Goal: Information Seeking & Learning: Learn about a topic

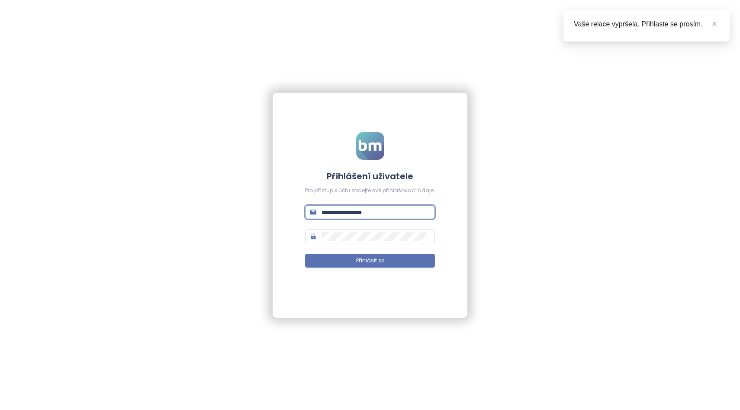
click at [363, 210] on input "text" at bounding box center [376, 212] width 108 height 10
type input "**********"
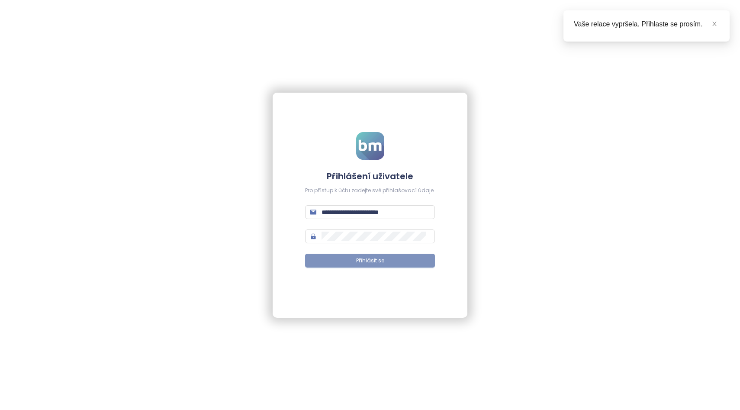
click at [359, 265] on button "Přihlásit se" at bounding box center [370, 261] width 130 height 14
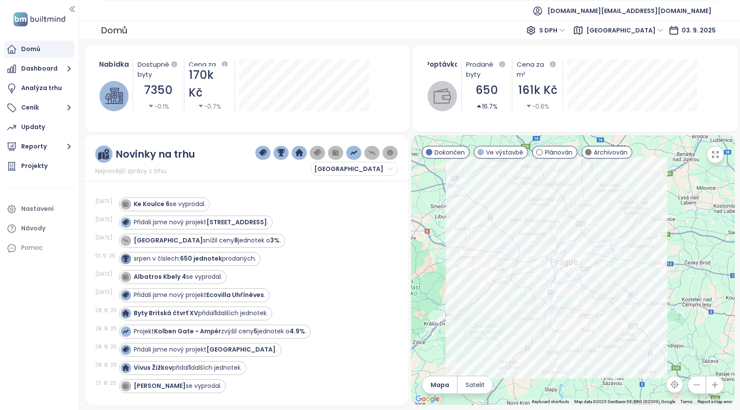
click at [660, 29] on span "[GEOGRAPHIC_DATA]" at bounding box center [625, 30] width 77 height 13
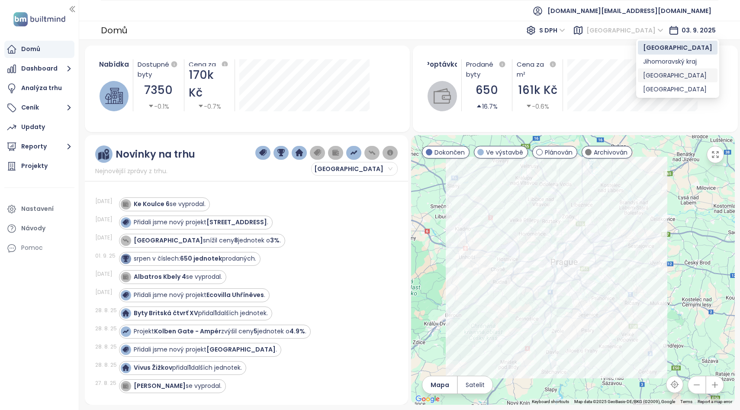
click at [654, 72] on div "[GEOGRAPHIC_DATA]" at bounding box center [677, 76] width 69 height 10
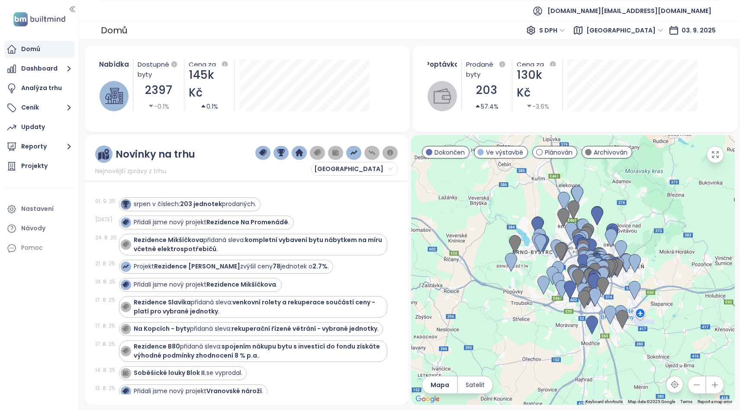
click at [571, 368] on div at bounding box center [572, 270] width 323 height 270
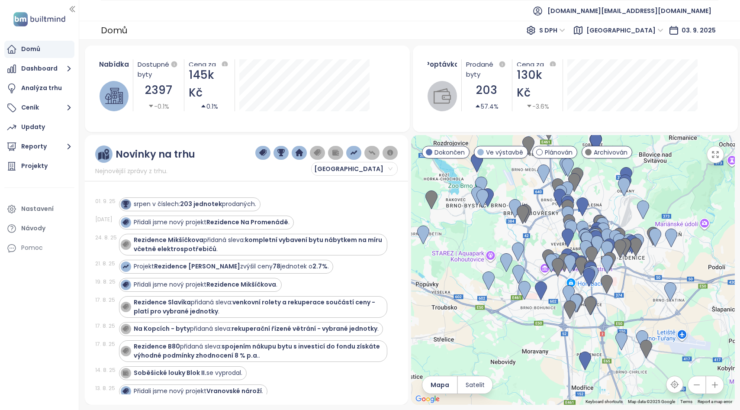
drag, startPoint x: 656, startPoint y: 230, endPoint x: 626, endPoint y: 300, distance: 75.8
click at [626, 300] on div at bounding box center [572, 270] width 323 height 270
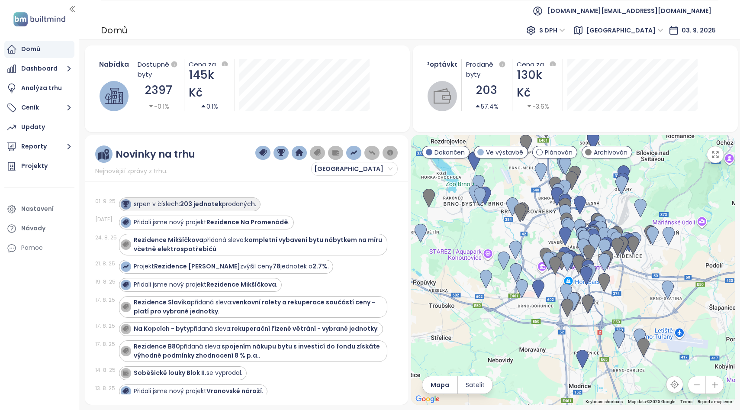
click at [194, 204] on strong "203 jednotek" at bounding box center [201, 204] width 42 height 9
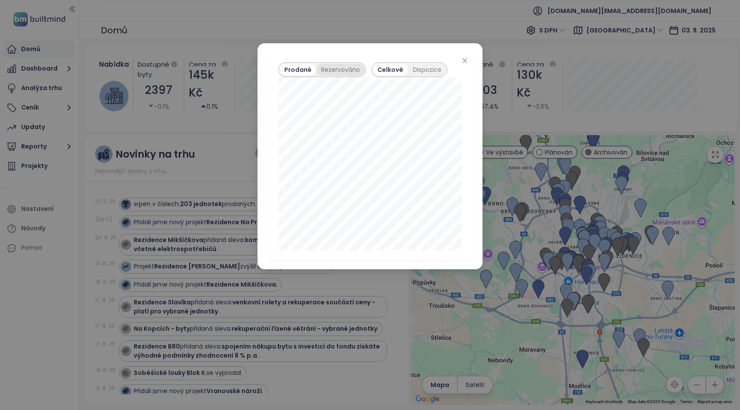
click at [333, 69] on div "Rezervováno" at bounding box center [340, 70] width 48 height 12
click at [295, 69] on div "Prodané" at bounding box center [297, 70] width 35 height 12
click at [465, 60] on icon "close" at bounding box center [464, 60] width 5 height 5
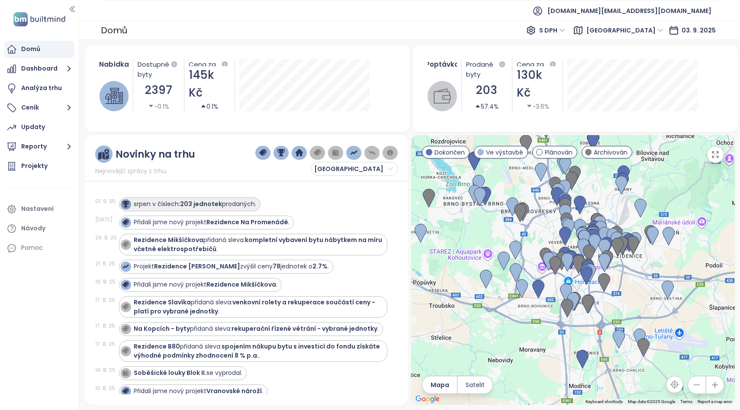
click at [203, 207] on strong "203 jednotek" at bounding box center [201, 204] width 42 height 9
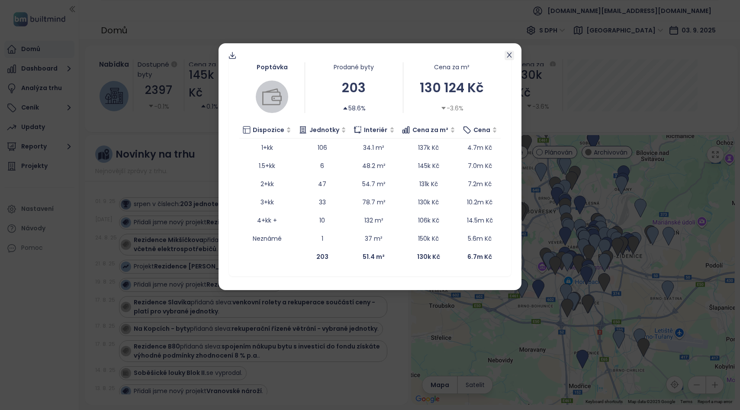
click at [508, 56] on icon "close" at bounding box center [509, 54] width 5 height 5
click at [508, 55] on icon "close" at bounding box center [509, 55] width 7 height 7
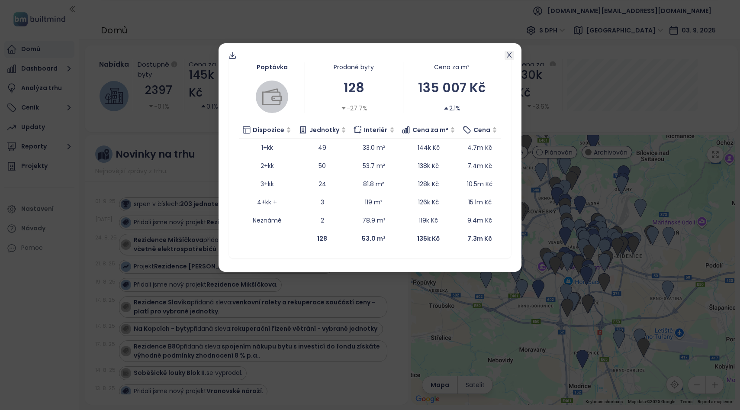
click at [511, 56] on icon "close" at bounding box center [509, 55] width 7 height 7
click at [507, 53] on icon "close" at bounding box center [509, 54] width 5 height 5
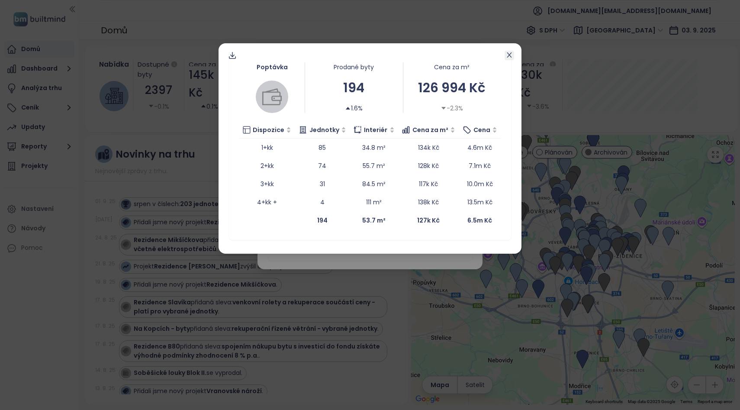
click at [507, 52] on icon "close" at bounding box center [509, 55] width 7 height 7
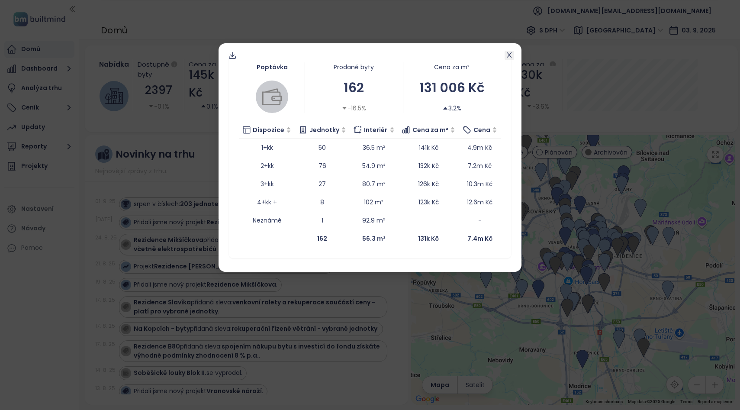
click at [511, 53] on icon "close" at bounding box center [509, 54] width 5 height 5
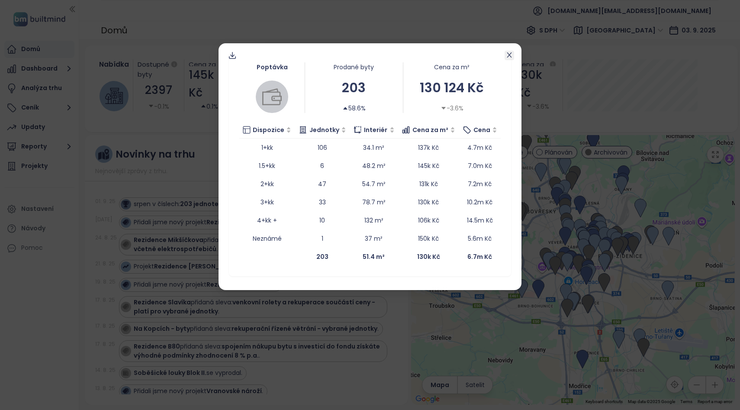
click at [509, 53] on icon "close" at bounding box center [509, 55] width 7 height 7
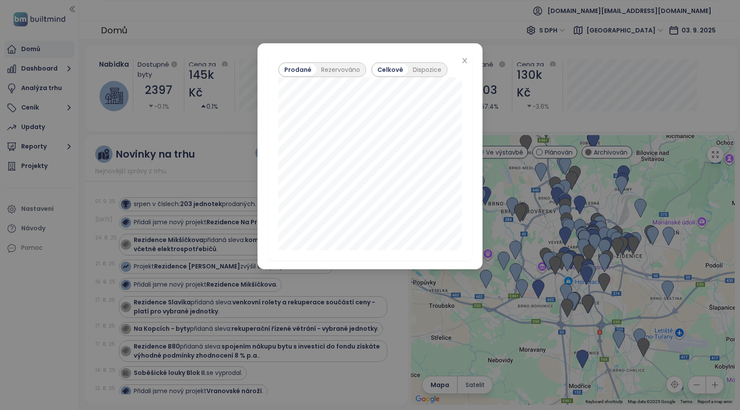
click at [164, 66] on div "Prodané Rezervováno Celkově Dispozice [DATE] prodané: 104 Klikněte pro více inf…" at bounding box center [370, 205] width 740 height 410
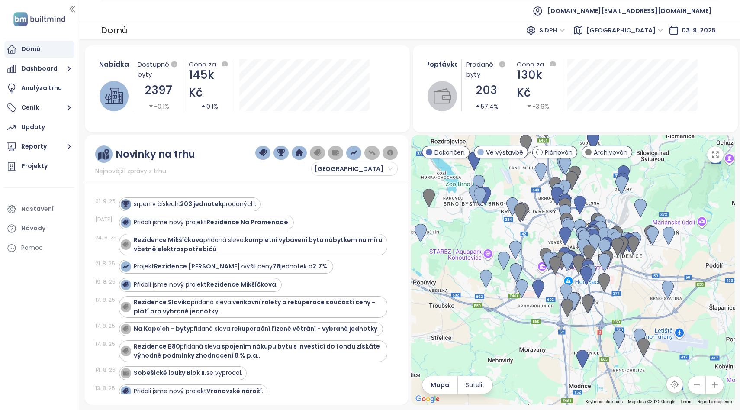
click at [156, 85] on div "2397" at bounding box center [159, 90] width 42 height 18
click at [171, 62] on icon "button" at bounding box center [175, 65] width 8 height 8
click at [26, 65] on button "Dashboard" at bounding box center [39, 68] width 70 height 17
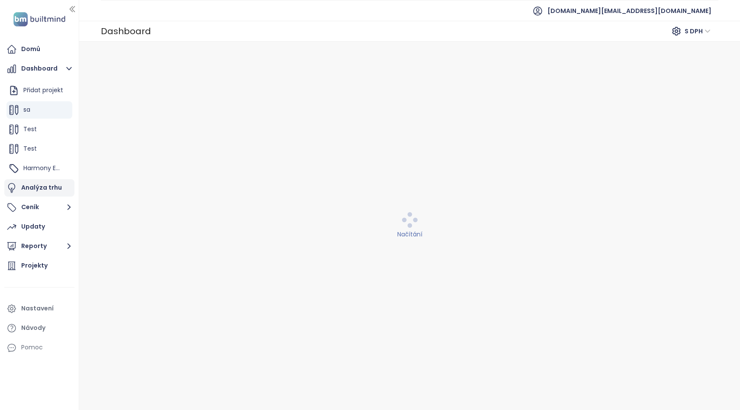
click at [36, 187] on div "Analýza trhu" at bounding box center [41, 187] width 41 height 11
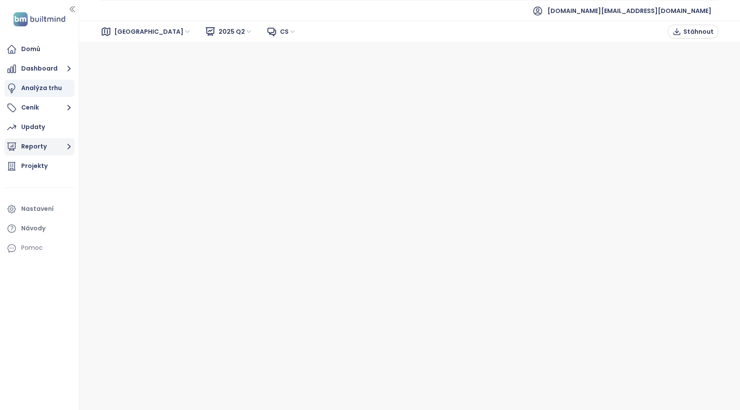
click at [47, 151] on button "Reporty" at bounding box center [39, 146] width 70 height 17
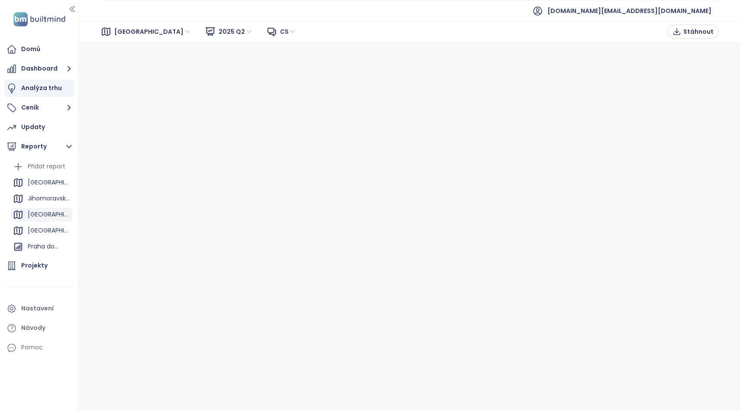
click at [41, 210] on div "[GEOGRAPHIC_DATA]" at bounding box center [49, 214] width 42 height 11
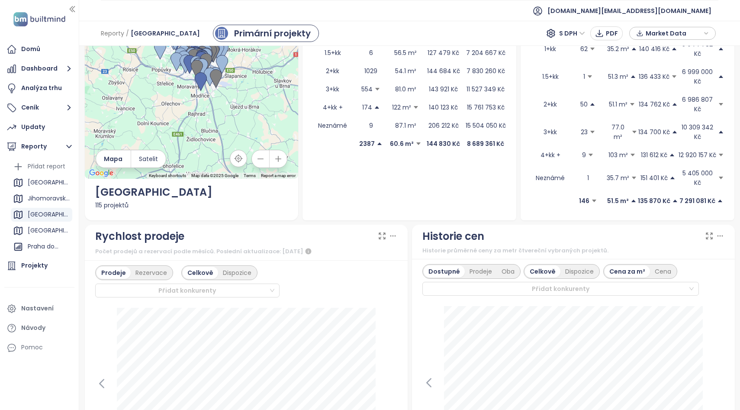
scroll to position [113, 0]
click at [576, 264] on div "Dispozice" at bounding box center [580, 270] width 38 height 12
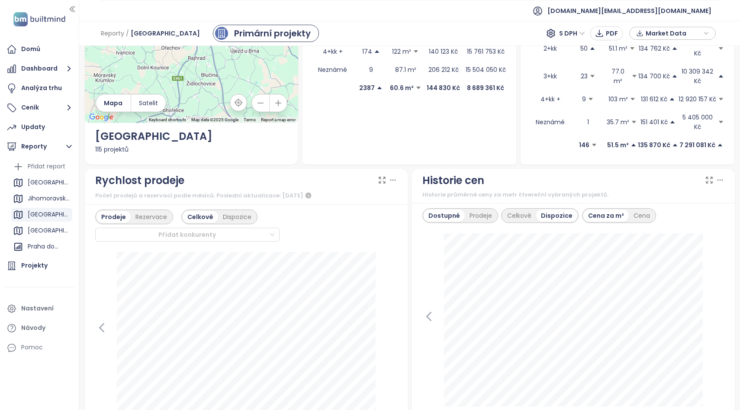
scroll to position [169, 0]
click at [522, 209] on div "Celkově" at bounding box center [520, 215] width 34 height 12
click at [575, 209] on div "Dispozice" at bounding box center [580, 215] width 38 height 12
click at [222, 210] on div "Dispozice" at bounding box center [237, 216] width 38 height 12
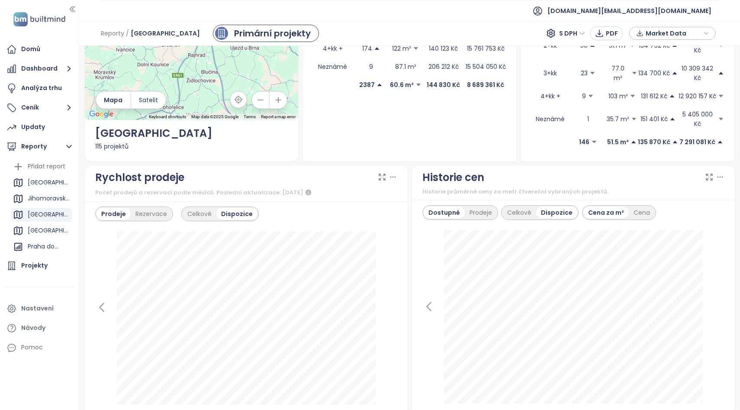
scroll to position [0, 0]
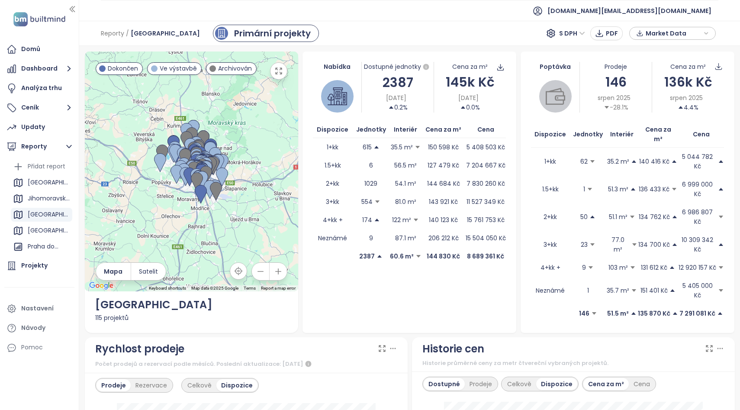
click at [246, 157] on div at bounding box center [192, 172] width 214 height 240
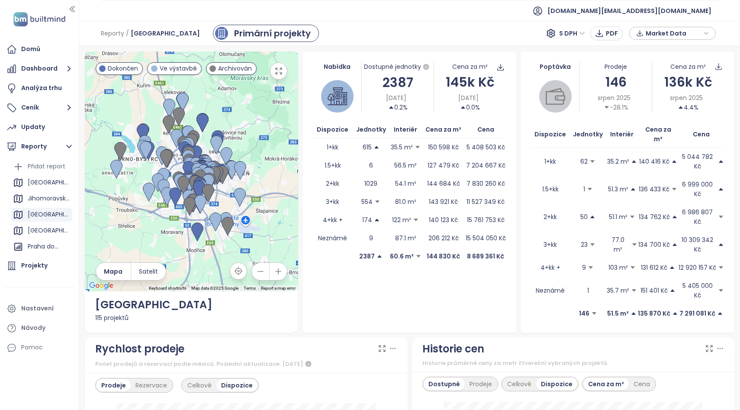
drag, startPoint x: 213, startPoint y: 117, endPoint x: 255, endPoint y: 136, distance: 46.3
click at [255, 136] on div at bounding box center [192, 172] width 214 height 240
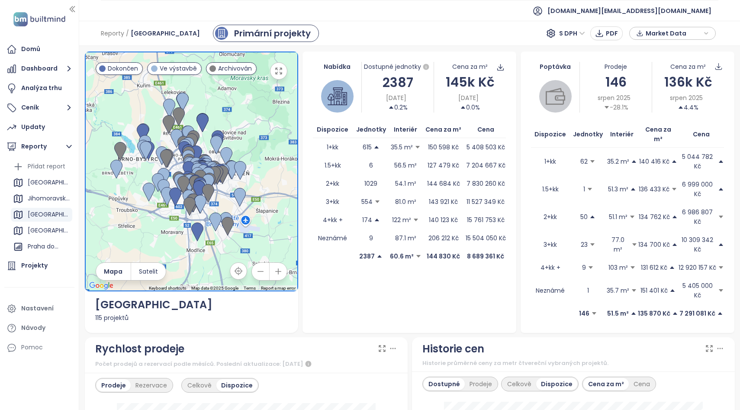
click at [210, 297] on div "[GEOGRAPHIC_DATA]" at bounding box center [191, 305] width 193 height 16
